Goal: Task Accomplishment & Management: Manage account settings

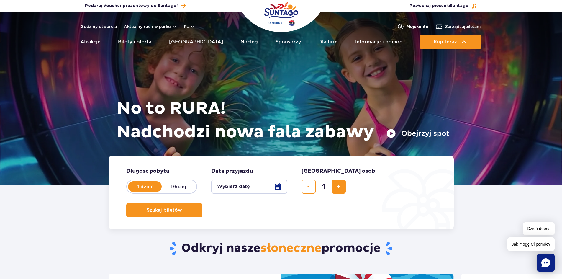
click at [407, 26] on span "Moje konto" at bounding box center [418, 27] width 22 height 6
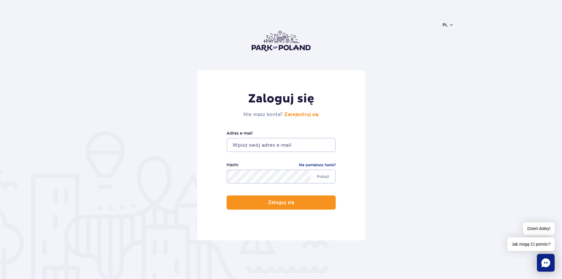
click at [274, 143] on input "email" at bounding box center [281, 145] width 109 height 14
click at [248, 143] on input "szs" at bounding box center [281, 145] width 109 height 14
type input "s"
click at [258, 145] on input "email" at bounding box center [281, 145] width 109 height 14
click at [246, 149] on input "email" at bounding box center [281, 145] width 109 height 14
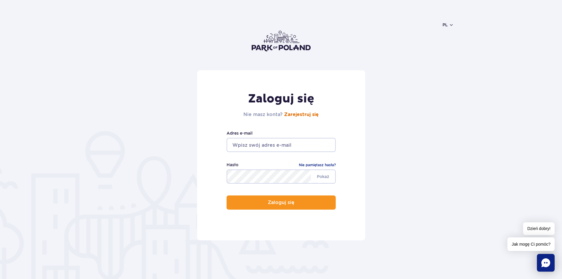
click at [289, 114] on link "Zarejestruj się" at bounding box center [301, 114] width 35 height 5
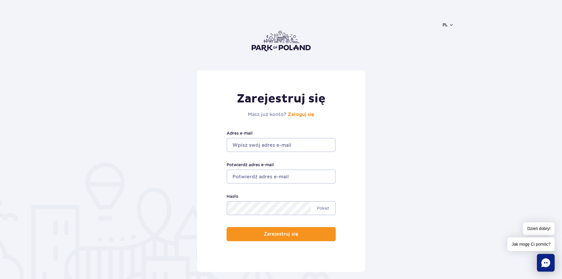
click at [280, 145] on input "Adres e-mail" at bounding box center [281, 145] width 109 height 14
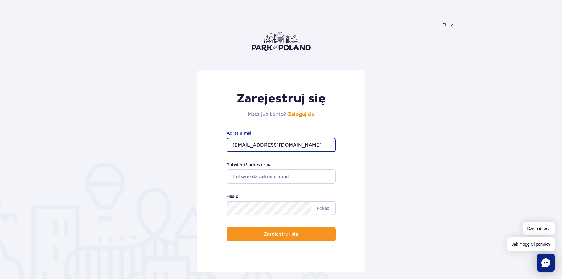
click at [278, 177] on input "Potwierdź adres e-mail" at bounding box center [281, 176] width 109 height 14
click at [235, 147] on input "sszpara1@gmail.com" at bounding box center [281, 145] width 109 height 14
click at [300, 144] on input "szszpara1@gmail.com" at bounding box center [281, 145] width 109 height 14
drag, startPoint x: 300, startPoint y: 144, endPoint x: 172, endPoint y: 140, distance: 128.7
click at [172, 140] on form "Zarejestruj się Masz już konto? Zaloguj się szszpara1@gmail.com Adres e-mail Po…" at bounding box center [281, 171] width 346 height 202
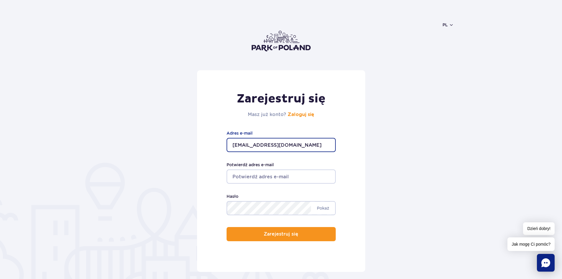
type input "szszpara1@gmail.com"
click at [257, 179] on input "Potwierdź adres e-mail" at bounding box center [281, 176] width 109 height 14
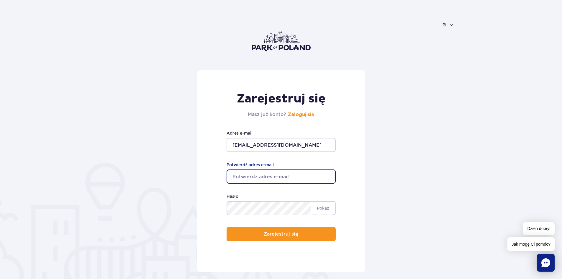
paste input "szszpara1@gmail.com"
type input "szszpara1@gmail.com"
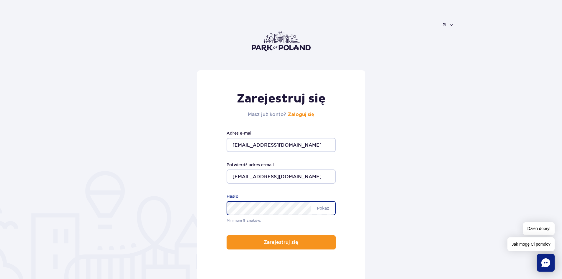
click at [149, 207] on form "Zarejestruj się Masz już konto? Zaloguj się szszpara1@gmail.com Adres e-mail sz…" at bounding box center [281, 175] width 346 height 210
click at [274, 245] on div "Zarejestruj się Masz już konto? Zaloguj się szszpara1@gmail.com Adres e-mail sz…" at bounding box center [281, 175] width 168 height 210
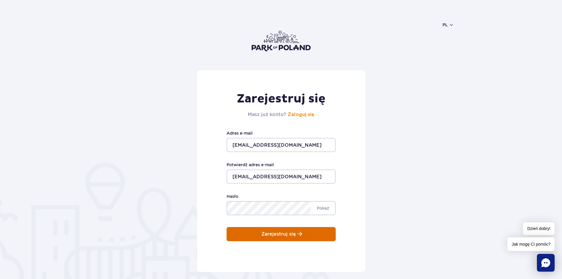
click at [282, 230] on button "Zarejestruj się" at bounding box center [281, 234] width 109 height 14
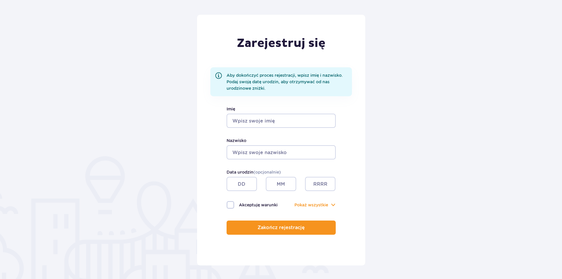
scroll to position [59, 0]
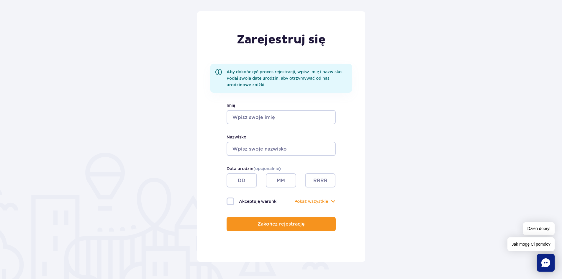
click at [272, 116] on input "Imię" at bounding box center [281, 117] width 109 height 14
type input "Weronika"
click at [287, 149] on input "Nazwisko" at bounding box center [281, 149] width 109 height 14
type input "Kochan"
click at [245, 181] on input "text" at bounding box center [242, 180] width 30 height 14
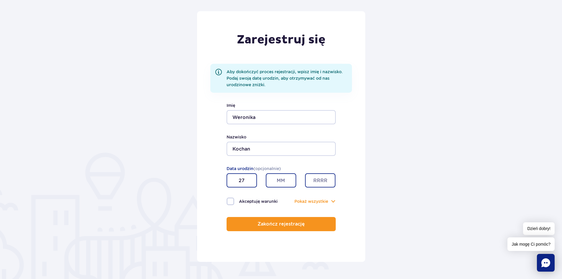
type input "27"
click at [280, 178] on input "text" at bounding box center [281, 180] width 30 height 14
type input "03"
click at [319, 182] on input "text" at bounding box center [320, 180] width 30 height 14
type input "2002"
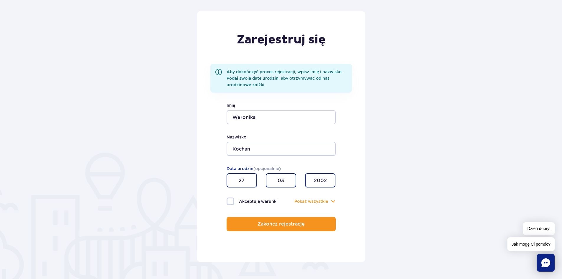
click at [232, 202] on label "Akceptuję warunki" at bounding box center [254, 201] width 55 height 8
click at [232, 199] on input "Akceptuję warunki" at bounding box center [230, 197] width 6 height 1
checkbox input "true"
click at [331, 203] on div "Pokaż Pokaż wszystkie" at bounding box center [308, 201] width 55 height 6
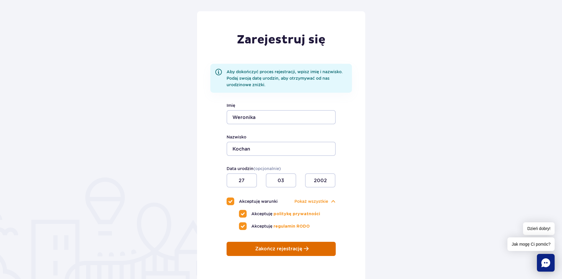
click at [286, 249] on p "Zakończ rejestrację" at bounding box center [278, 248] width 47 height 5
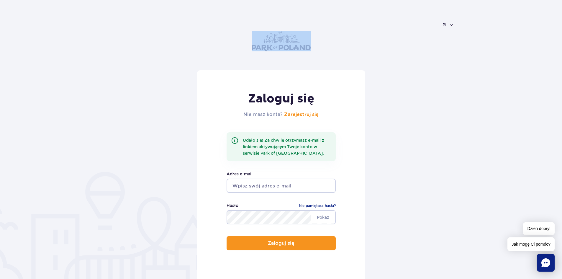
drag, startPoint x: 336, startPoint y: 48, endPoint x: 246, endPoint y: 38, distance: 91.1
click at [246, 38] on header "pl PL EN UA" at bounding box center [281, 41] width 346 height 58
click at [160, 27] on header "pl PL EN UA" at bounding box center [281, 41] width 346 height 58
drag, startPoint x: 197, startPoint y: 33, endPoint x: 338, endPoint y: 64, distance: 145.0
click at [338, 64] on header "pl PL EN UA" at bounding box center [281, 41] width 346 height 58
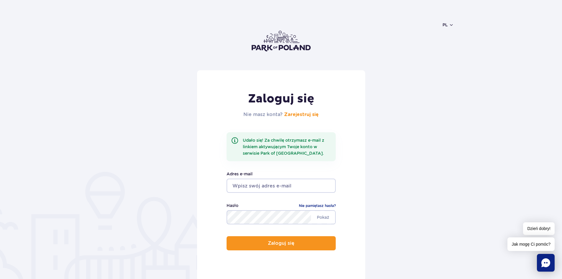
drag, startPoint x: 346, startPoint y: 52, endPoint x: 270, endPoint y: 43, distance: 76.9
click at [270, 43] on header "pl PL EN UA" at bounding box center [281, 41] width 346 height 58
drag, startPoint x: 241, startPoint y: 37, endPoint x: 322, endPoint y: 57, distance: 83.7
click at [322, 57] on header "pl PL EN UA" at bounding box center [281, 41] width 346 height 58
drag, startPoint x: 339, startPoint y: 56, endPoint x: 267, endPoint y: 43, distance: 73.2
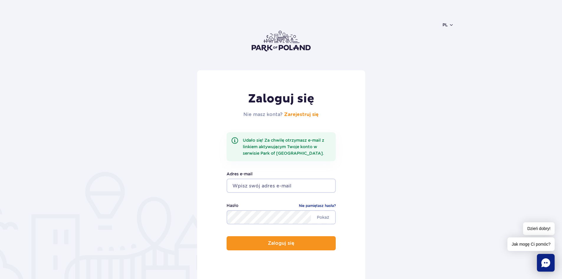
click at [267, 43] on header "pl PL EN UA" at bounding box center [281, 41] width 346 height 58
click at [297, 186] on input "email" at bounding box center [281, 186] width 109 height 14
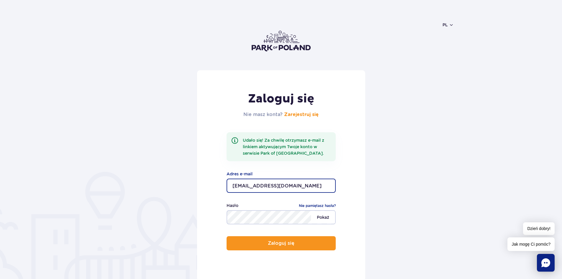
type input "[EMAIL_ADDRESS][DOMAIN_NAME]"
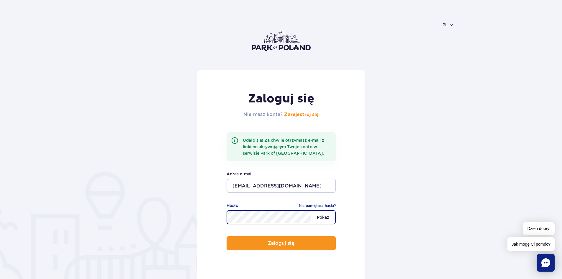
click at [227, 236] on button "Zaloguj się" at bounding box center [281, 243] width 109 height 14
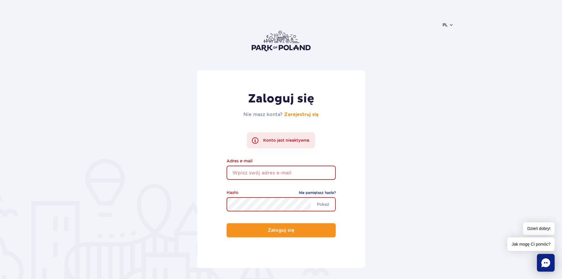
click at [279, 169] on input "email" at bounding box center [281, 173] width 109 height 14
type input "szszpara1@gmail.com"
click at [227, 223] on button "Zaloguj się" at bounding box center [281, 230] width 109 height 14
drag, startPoint x: 288, startPoint y: 167, endPoint x: 285, endPoint y: 171, distance: 4.2
click at [288, 167] on input "email" at bounding box center [281, 173] width 109 height 14
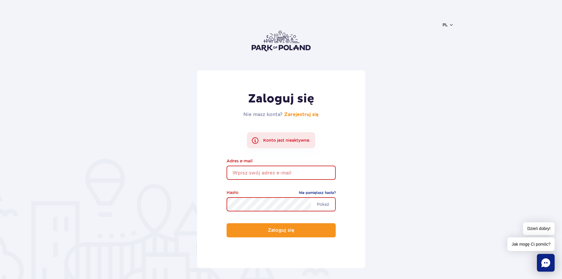
type input "[EMAIL_ADDRESS][DOMAIN_NAME]"
click at [227, 223] on button "Zaloguj się" at bounding box center [281, 230] width 109 height 14
click at [274, 176] on input "email" at bounding box center [281, 173] width 109 height 14
type input "[EMAIL_ADDRESS][DOMAIN_NAME]"
click at [227, 223] on button "Zaloguj się" at bounding box center [281, 230] width 109 height 14
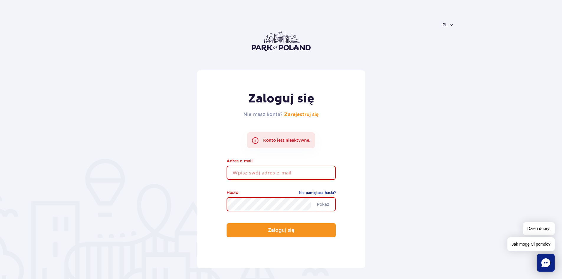
click at [274, 173] on input "email" at bounding box center [281, 173] width 109 height 14
type input "[EMAIL_ADDRESS][DOMAIN_NAME]"
click at [227, 223] on button "Zaloguj się" at bounding box center [281, 230] width 109 height 14
click at [307, 177] on input "email" at bounding box center [281, 173] width 109 height 14
type input "[EMAIL_ADDRESS][DOMAIN_NAME]"
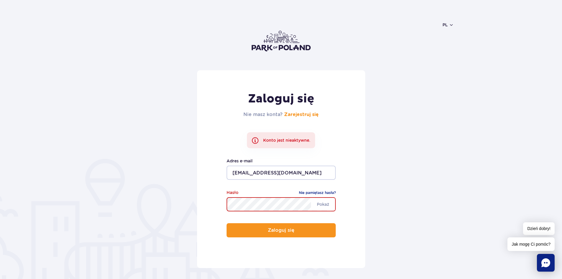
click at [227, 223] on button "Zaloguj się" at bounding box center [281, 230] width 109 height 14
click at [292, 164] on div "Adres e-mail" at bounding box center [281, 169] width 109 height 22
click at [291, 168] on input "email" at bounding box center [281, 173] width 109 height 14
type input "szszpara1@gmail.com"
click at [227, 223] on button "Zaloguj się" at bounding box center [281, 230] width 109 height 14
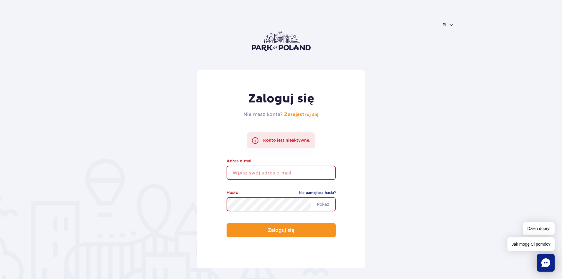
click at [271, 171] on input "email" at bounding box center [281, 173] width 109 height 14
type input "[EMAIL_ADDRESS][DOMAIN_NAME]"
click at [227, 223] on button "Zaloguj się" at bounding box center [281, 230] width 109 height 14
click at [267, 177] on input "email" at bounding box center [281, 173] width 109 height 14
type input "szszpara1@gmail.com"
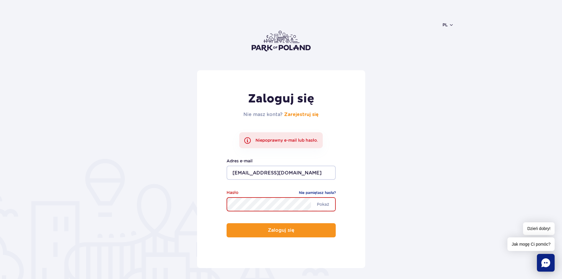
click at [227, 223] on button "Zaloguj się" at bounding box center [281, 230] width 109 height 14
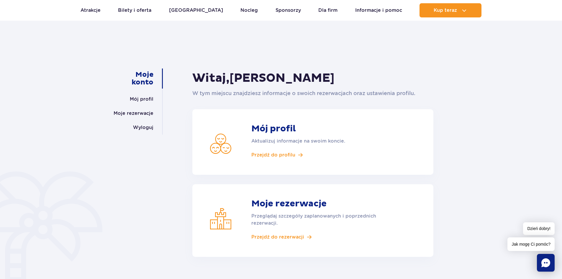
scroll to position [30, 0]
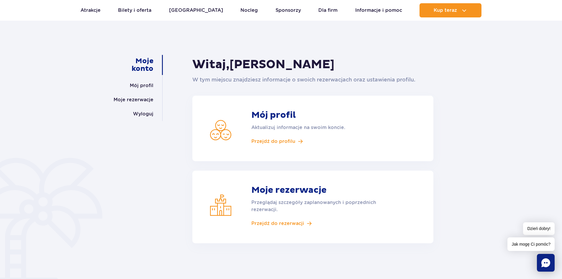
click at [261, 217] on article "Moje rezerwacje Przeglądaj szczegóły zaplanowanych i poprzednich rezerwacji. Pr…" at bounding box center [312, 207] width 241 height 73
click at [260, 221] on span "Przejdź do rezerwacji" at bounding box center [277, 223] width 53 height 6
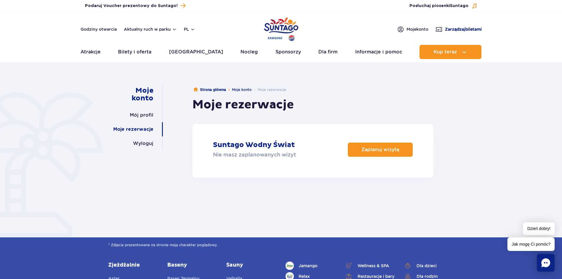
click at [476, 32] on span "Zarządzaj biletami" at bounding box center [463, 29] width 37 height 6
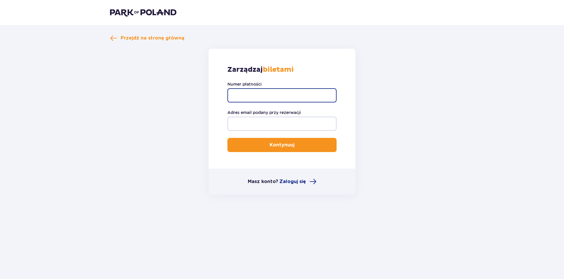
click at [301, 94] on input "Numer płatności" at bounding box center [281, 95] width 109 height 14
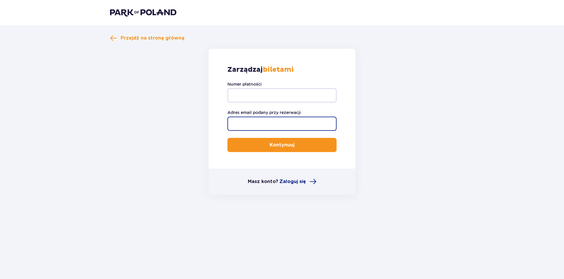
click at [300, 127] on input "Adres email podany przy rezerwacji" at bounding box center [281, 124] width 109 height 14
type input "szszpara1@gmail.com"
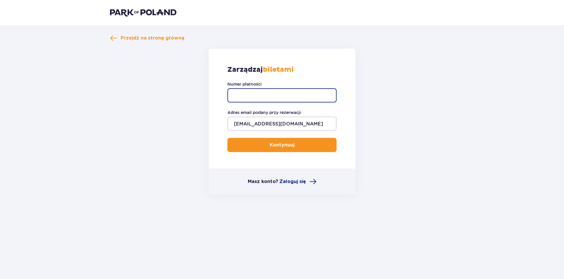
click at [299, 92] on input "Numer płatności" at bounding box center [281, 95] width 109 height 14
click at [300, 99] on input "Numer płatności" at bounding box center [281, 95] width 109 height 14
click at [299, 149] on button "Kontynuuj" at bounding box center [281, 145] width 109 height 14
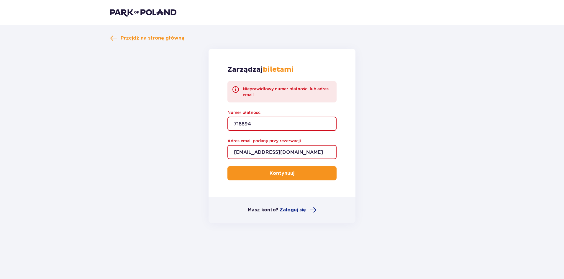
click at [285, 118] on input "718894" at bounding box center [281, 124] width 109 height 14
type input "7"
click at [227, 166] on button "Kontynuuj" at bounding box center [281, 173] width 109 height 14
type input "5"
type input "TR-FBC-0YQ7PPC"
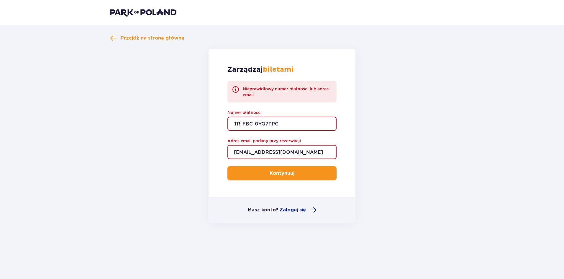
click at [227, 166] on button "Kontynuuj" at bounding box center [281, 173] width 109 height 14
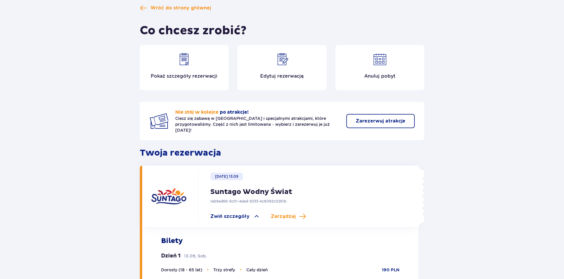
scroll to position [109, 0]
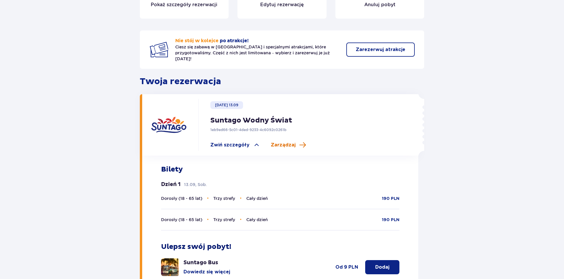
click at [285, 142] on span "Zarządzaj" at bounding box center [283, 145] width 25 height 6
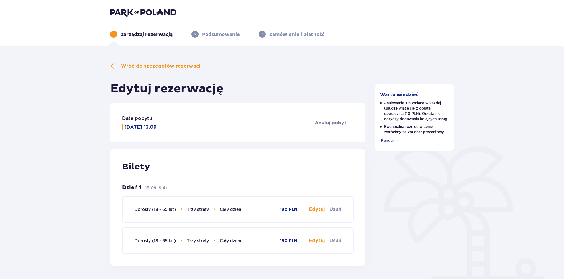
click at [321, 209] on button "Edytuj" at bounding box center [317, 209] width 16 height 6
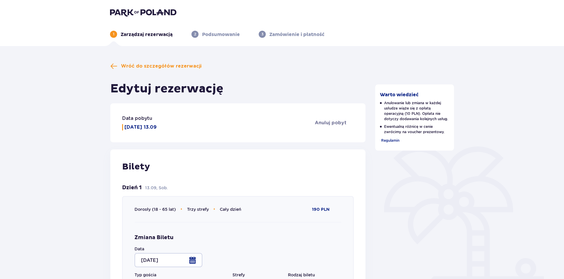
type input "Cały dzień"
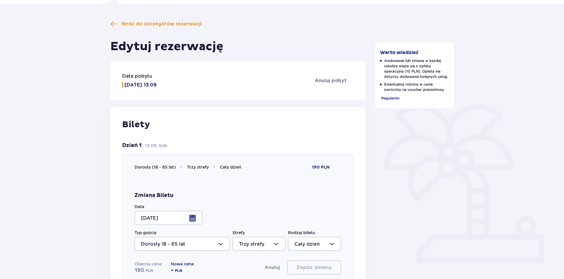
scroll to position [89, 0]
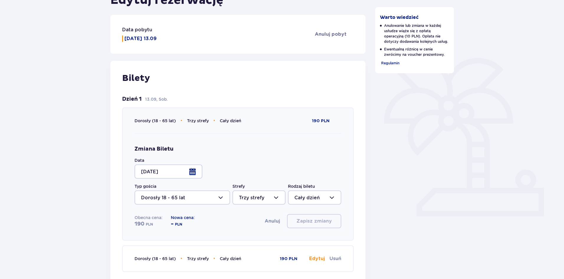
click at [197, 171] on div at bounding box center [169, 171] width 68 height 14
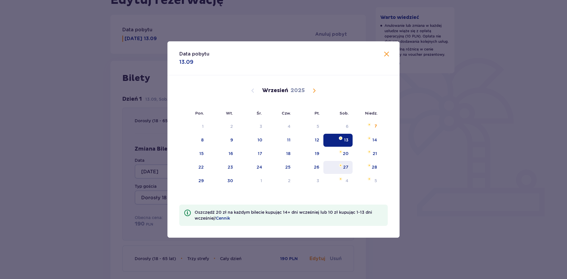
click at [348, 167] on div "27" at bounding box center [337, 167] width 29 height 13
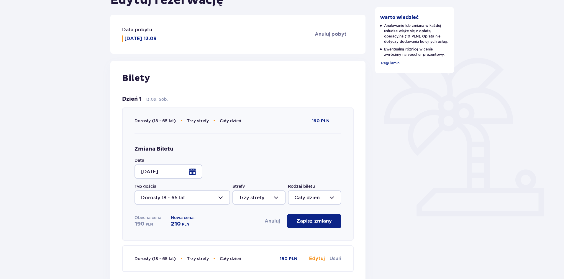
scroll to position [118, 0]
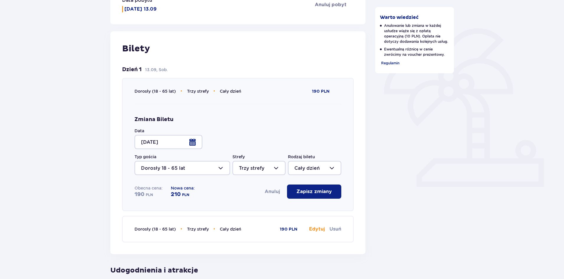
click at [200, 142] on div at bounding box center [169, 142] width 68 height 14
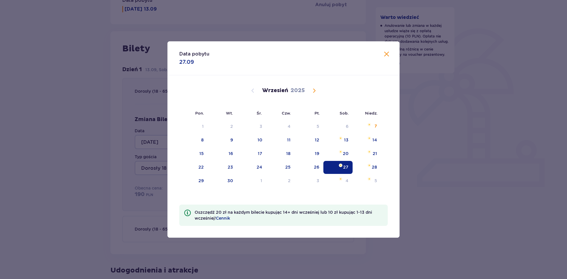
drag, startPoint x: 344, startPoint y: 151, endPoint x: 364, endPoint y: 109, distance: 47.1
click at [345, 151] on div "20" at bounding box center [346, 153] width 6 height 6
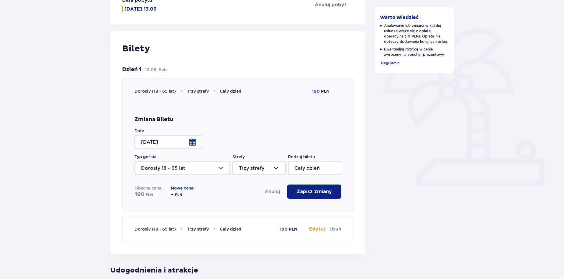
click at [387, 54] on p "Ewentualną różnicę w cenie zwrócimy na voucher prezentowy." at bounding box center [415, 52] width 70 height 11
click at [199, 140] on div at bounding box center [169, 142] width 68 height 14
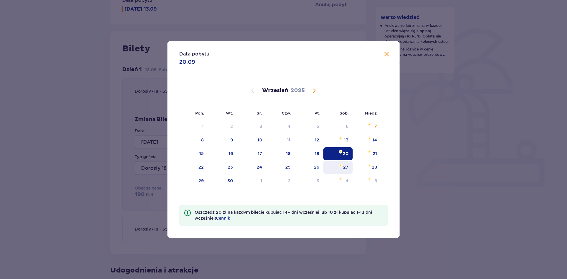
click at [343, 166] on div "27" at bounding box center [345, 167] width 5 height 6
type input "27.09.25"
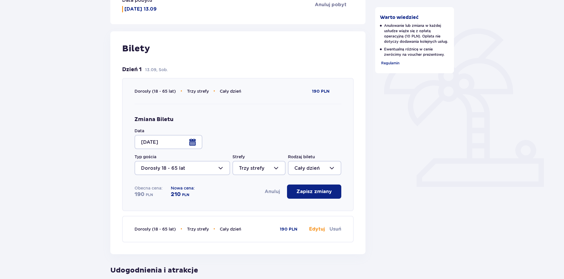
click at [331, 170] on div at bounding box center [314, 168] width 53 height 14
click at [329, 193] on button "Zapisz zmiany" at bounding box center [314, 191] width 54 height 14
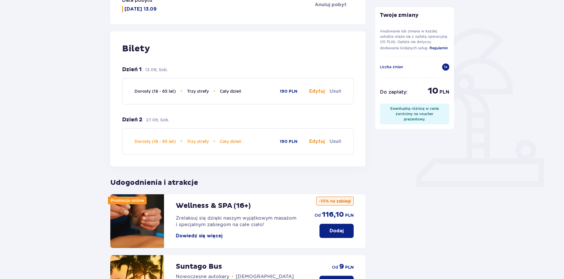
click at [320, 90] on button "Edytuj" at bounding box center [317, 91] width 16 height 6
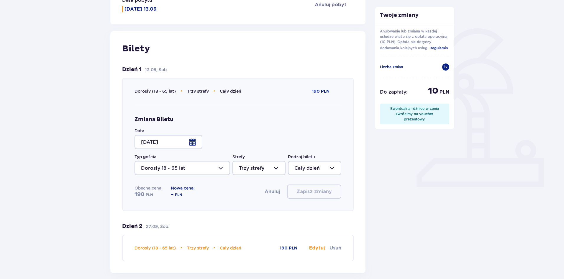
click at [194, 139] on div at bounding box center [169, 142] width 68 height 14
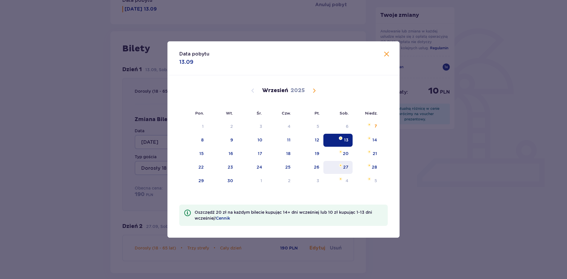
click at [342, 169] on div "27" at bounding box center [337, 167] width 29 height 13
type input "27.09.25"
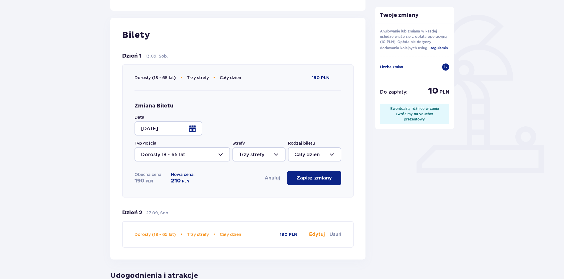
scroll to position [118, 0]
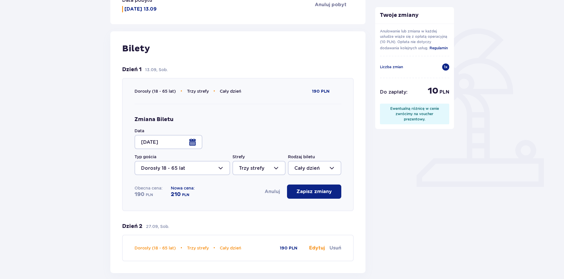
click at [325, 190] on p "Zapisz zmiany" at bounding box center [314, 191] width 35 height 6
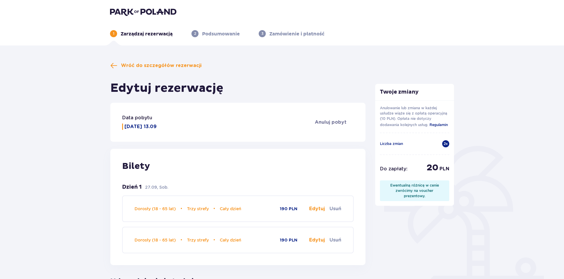
scroll to position [0, 0]
click at [116, 65] on span at bounding box center [113, 66] width 7 height 7
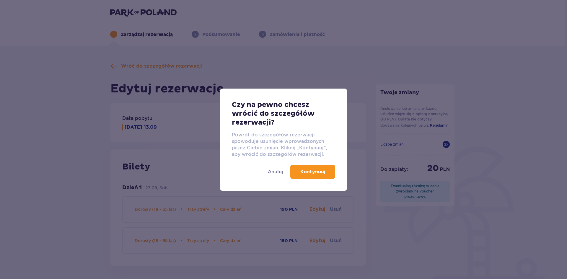
click at [319, 172] on p "Kontynuuj" at bounding box center [312, 171] width 25 height 6
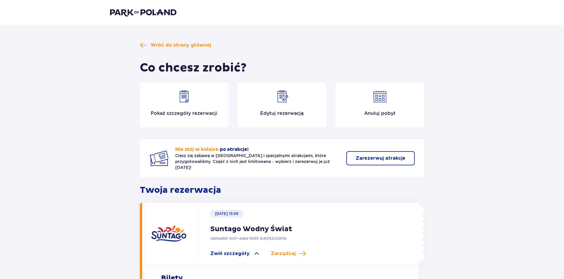
click at [181, 115] on p "Pokaż szczegóły rezerwacji" at bounding box center [184, 113] width 67 height 6
click at [155, 46] on span "Wróć do strony głównej" at bounding box center [180, 45] width 60 height 6
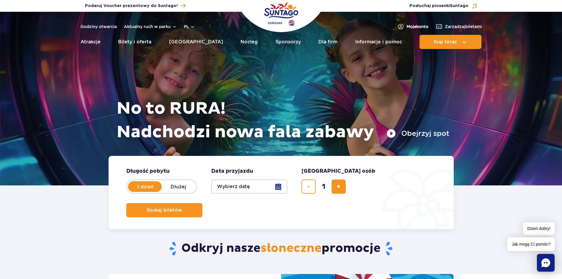
click at [402, 24] on link "Moje konto" at bounding box center [412, 26] width 31 height 7
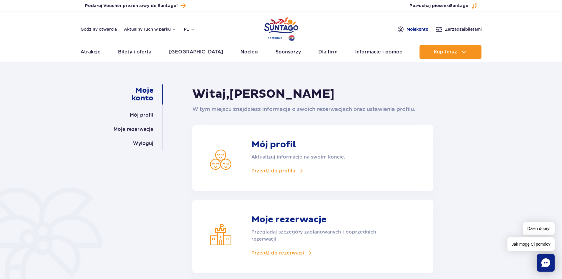
click at [425, 29] on span "Moje konto" at bounding box center [418, 29] width 22 height 6
